Goal: Information Seeking & Learning: Compare options

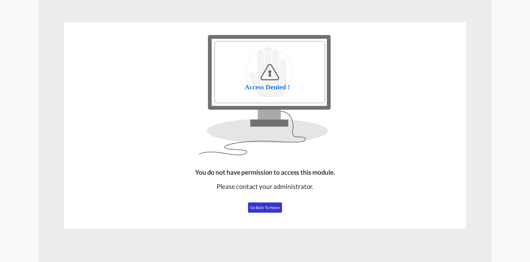
click at [273, 209] on span "Go Back to Home" at bounding box center [265, 207] width 30 height 5
